Goal: Task Accomplishment & Management: Manage account settings

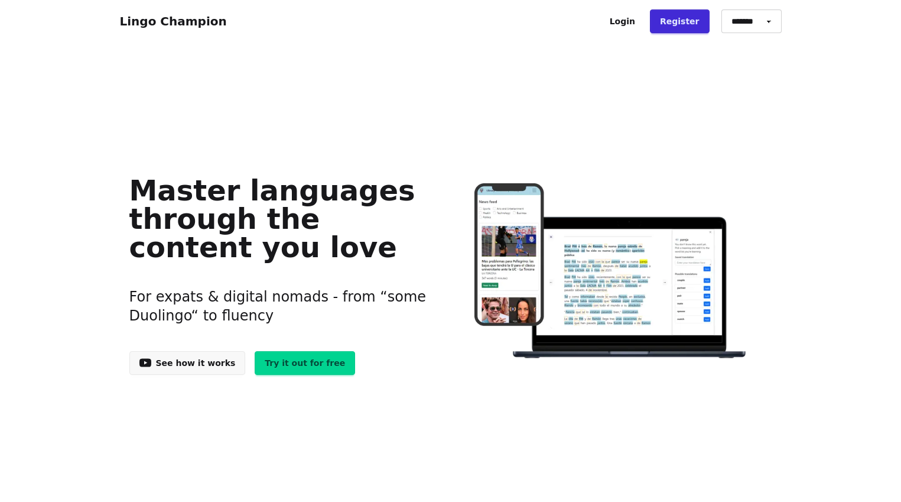
click at [191, 23] on link "Lingo Champion" at bounding box center [173, 21] width 107 height 14
click at [642, 20] on link "Login" at bounding box center [623, 21] width 46 height 24
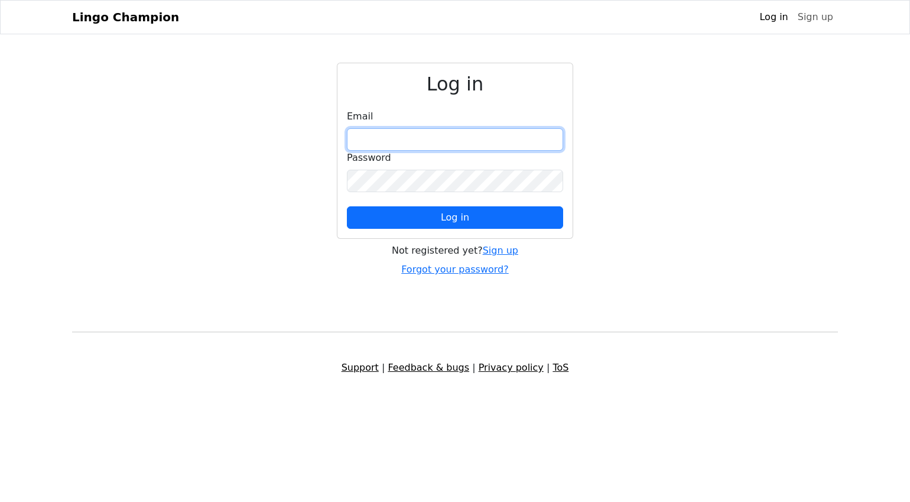
click at [445, 129] on input "email" at bounding box center [455, 139] width 216 height 22
click at [125, 17] on link "Lingo Champion" at bounding box center [125, 17] width 107 height 24
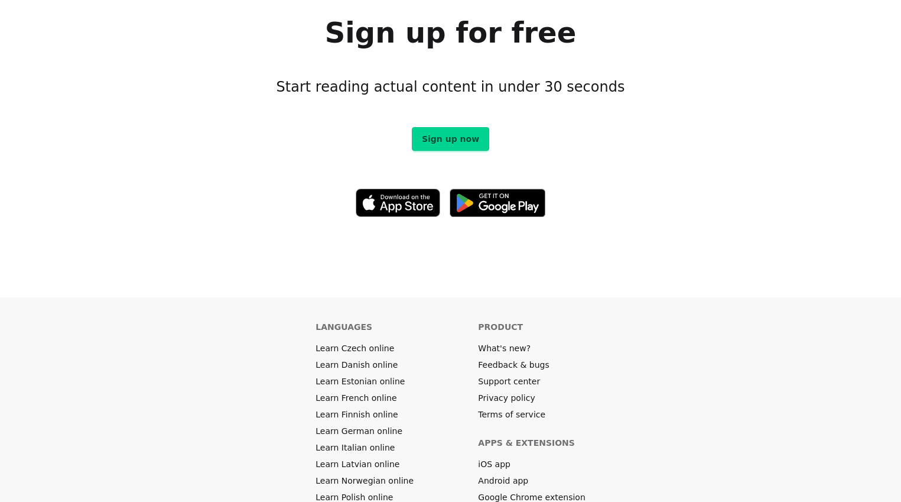
scroll to position [6483, 0]
click at [403, 189] on img at bounding box center [398, 203] width 85 height 28
